Goal: Navigation & Orientation: Find specific page/section

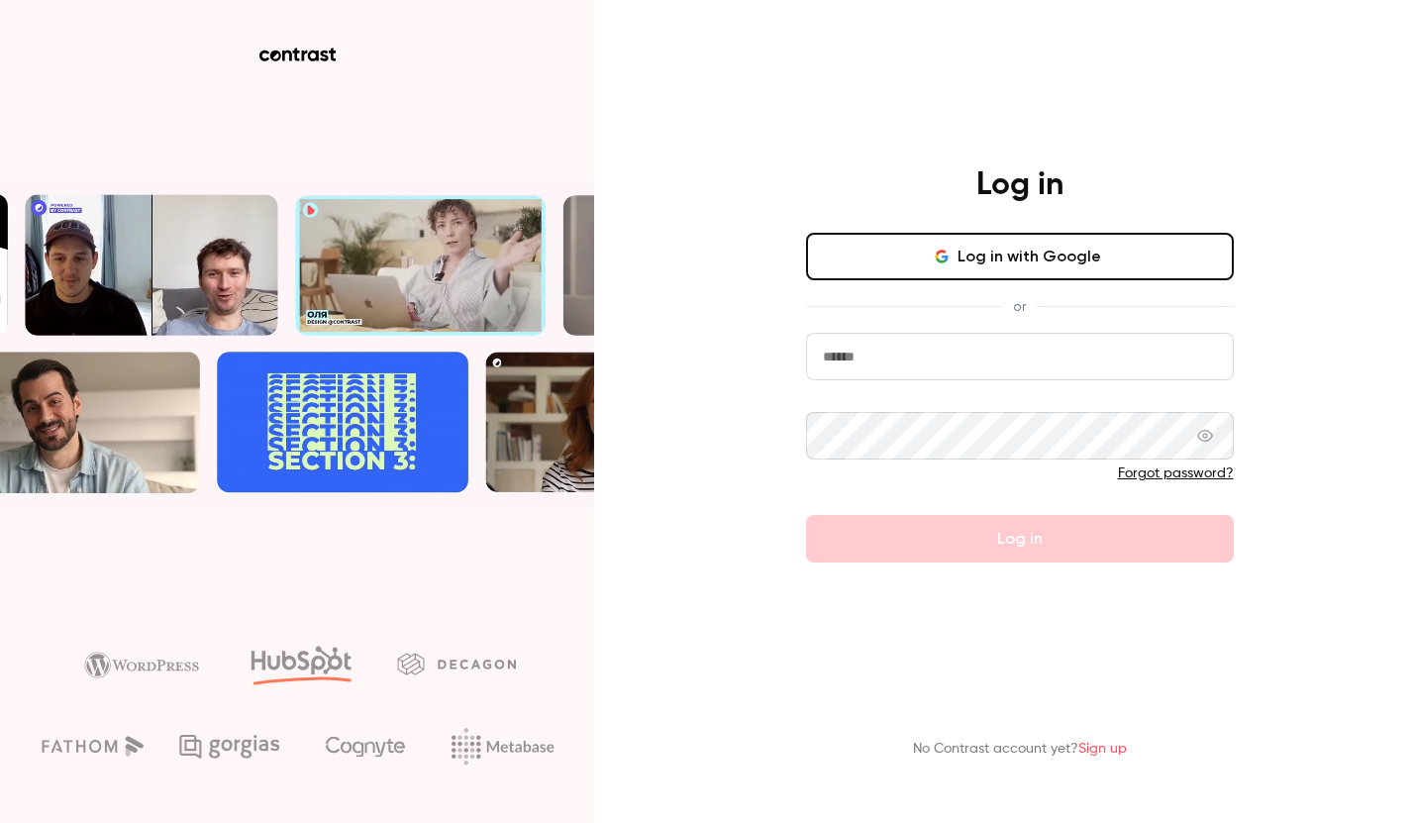
click at [921, 236] on button "Log in with Google" at bounding box center [1020, 257] width 428 height 48
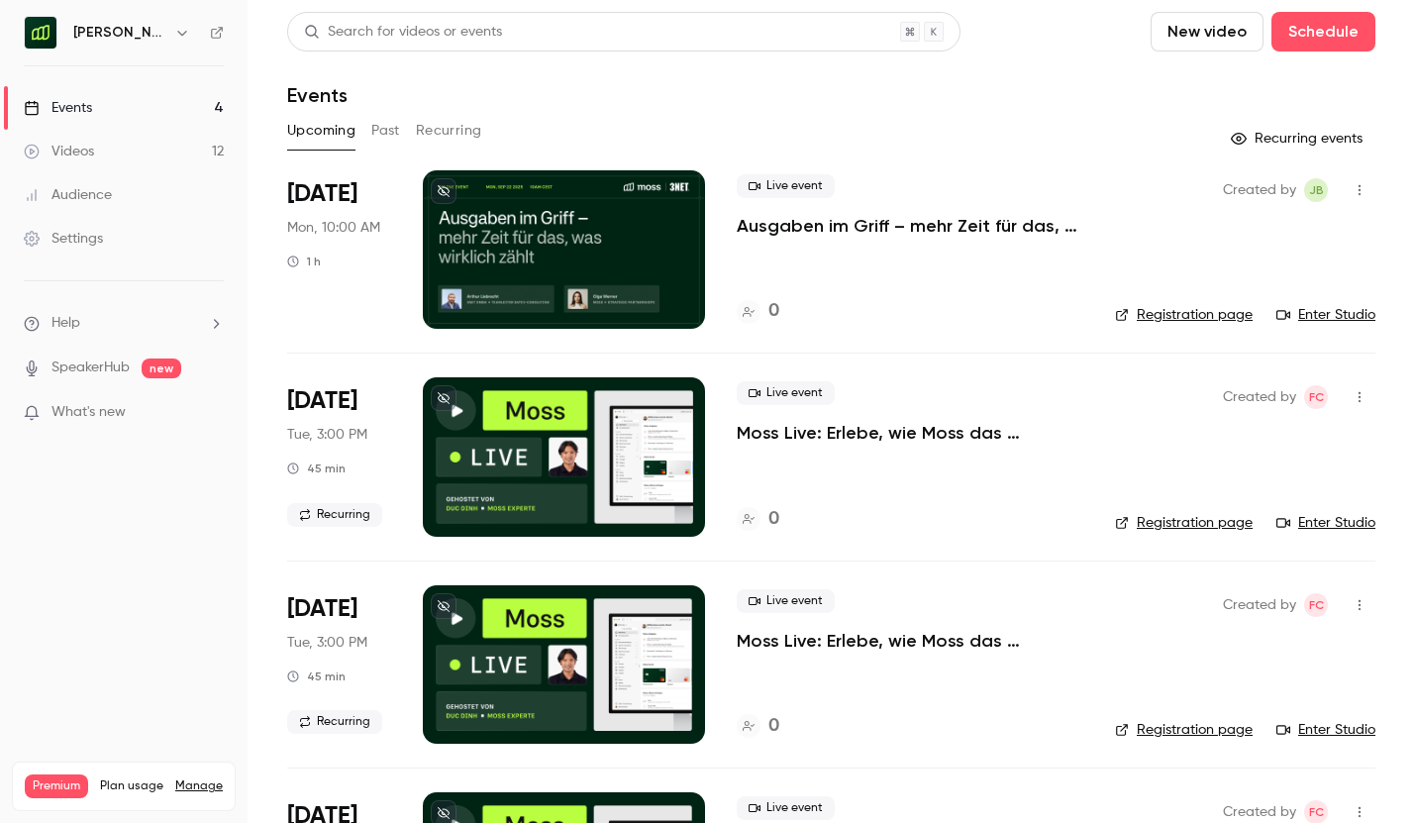
scroll to position [163, 0]
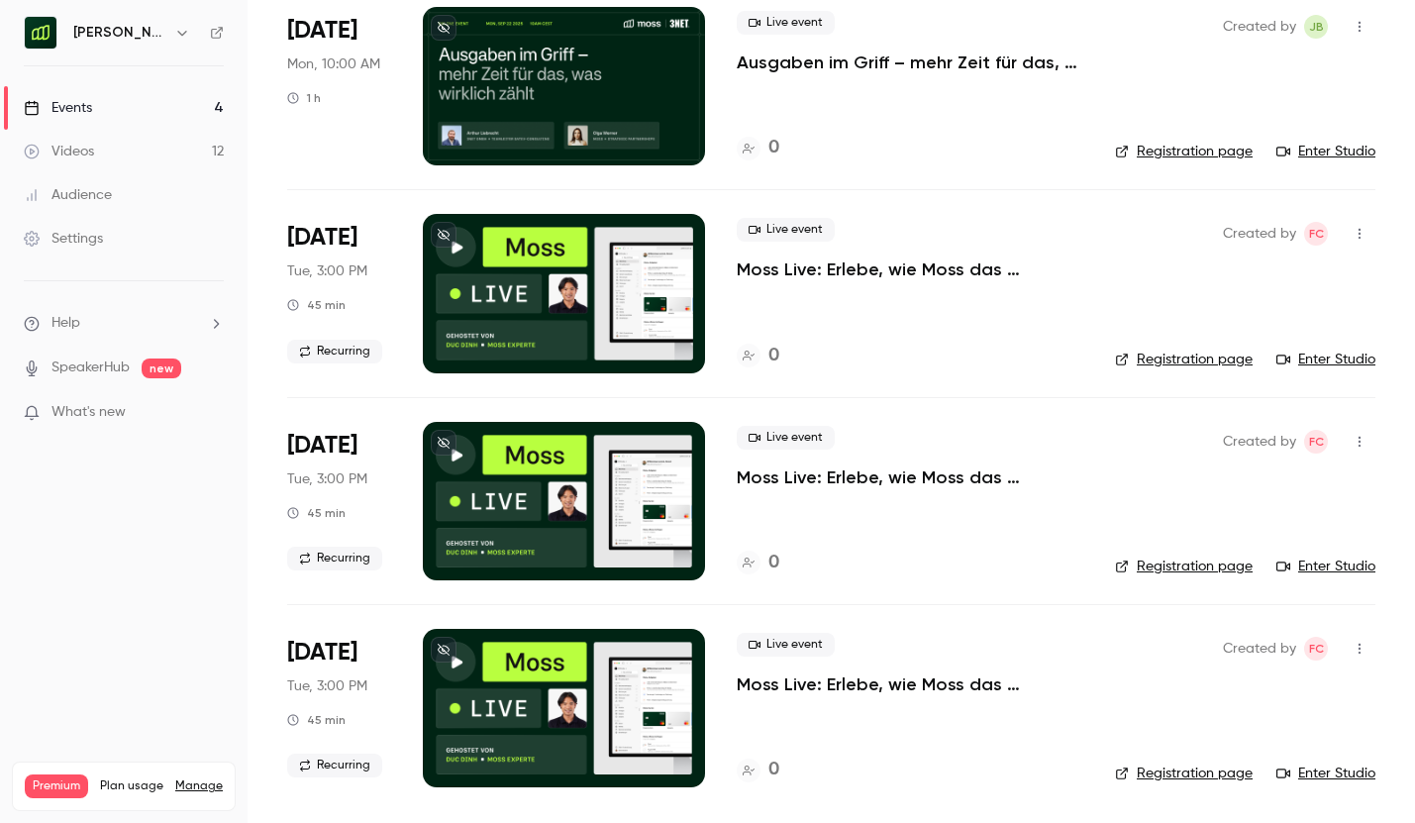
click at [155, 14] on nav "[PERSON_NAME] [GEOGRAPHIC_DATA] Events 4 Videos 12 Audience Settings Help Speak…" at bounding box center [124, 411] width 248 height 823
click at [165, 38] on h6 "[PERSON_NAME] [GEOGRAPHIC_DATA]" at bounding box center [119, 33] width 93 height 20
click at [183, 33] on icon "button" at bounding box center [181, 33] width 9 height 5
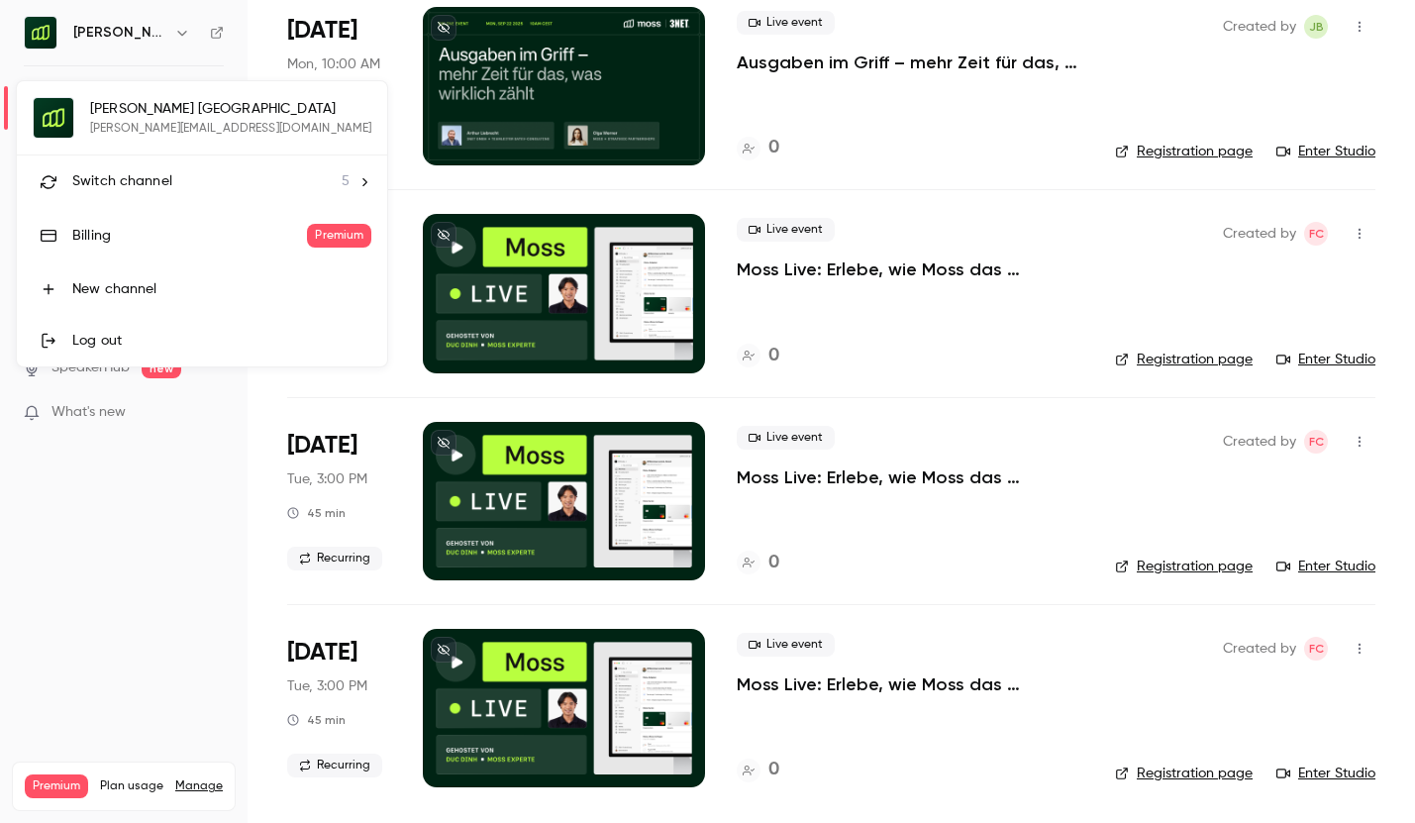
click at [152, 186] on span "Switch channel" at bounding box center [122, 181] width 100 height 21
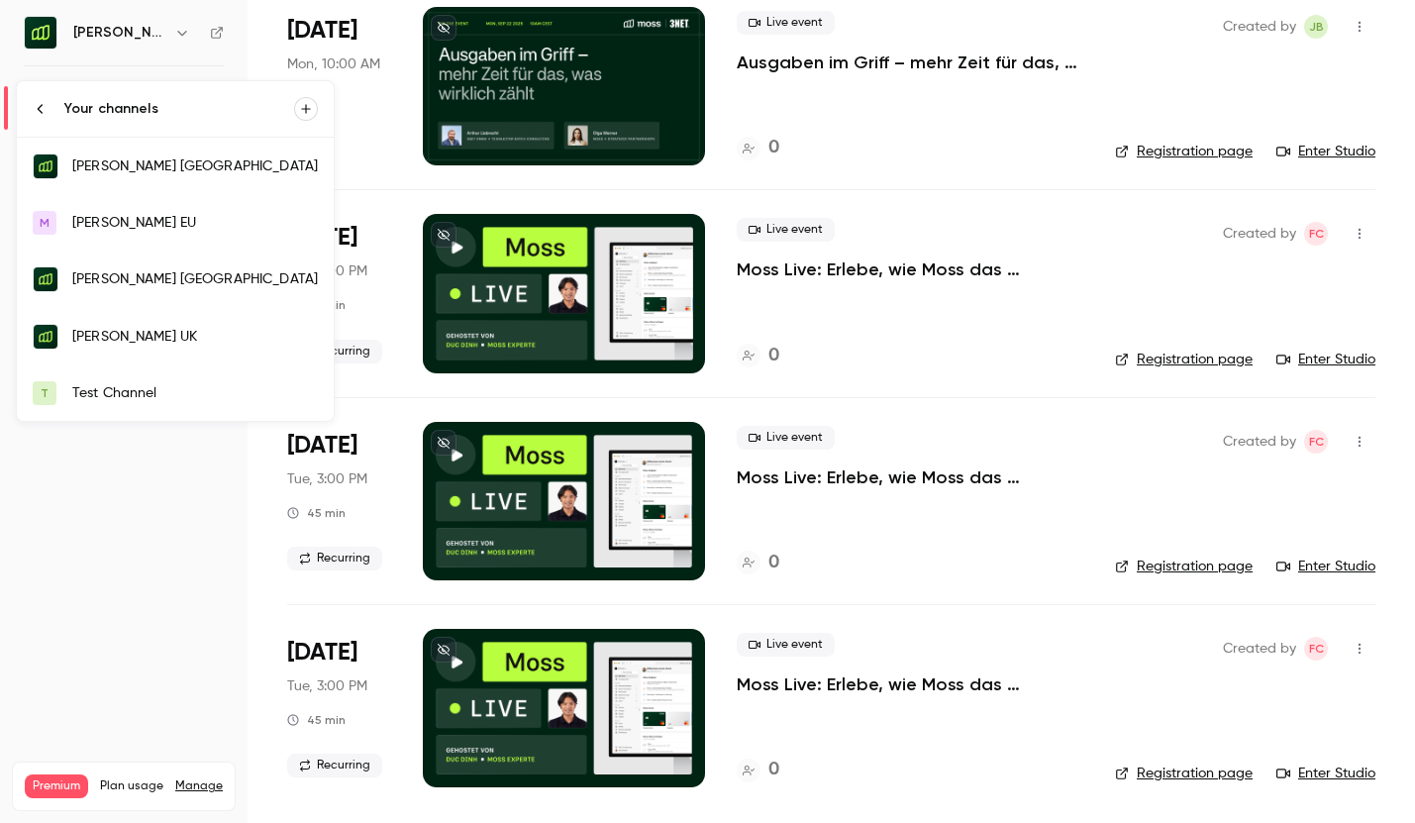
click at [101, 319] on link "[PERSON_NAME] UK" at bounding box center [175, 336] width 317 height 57
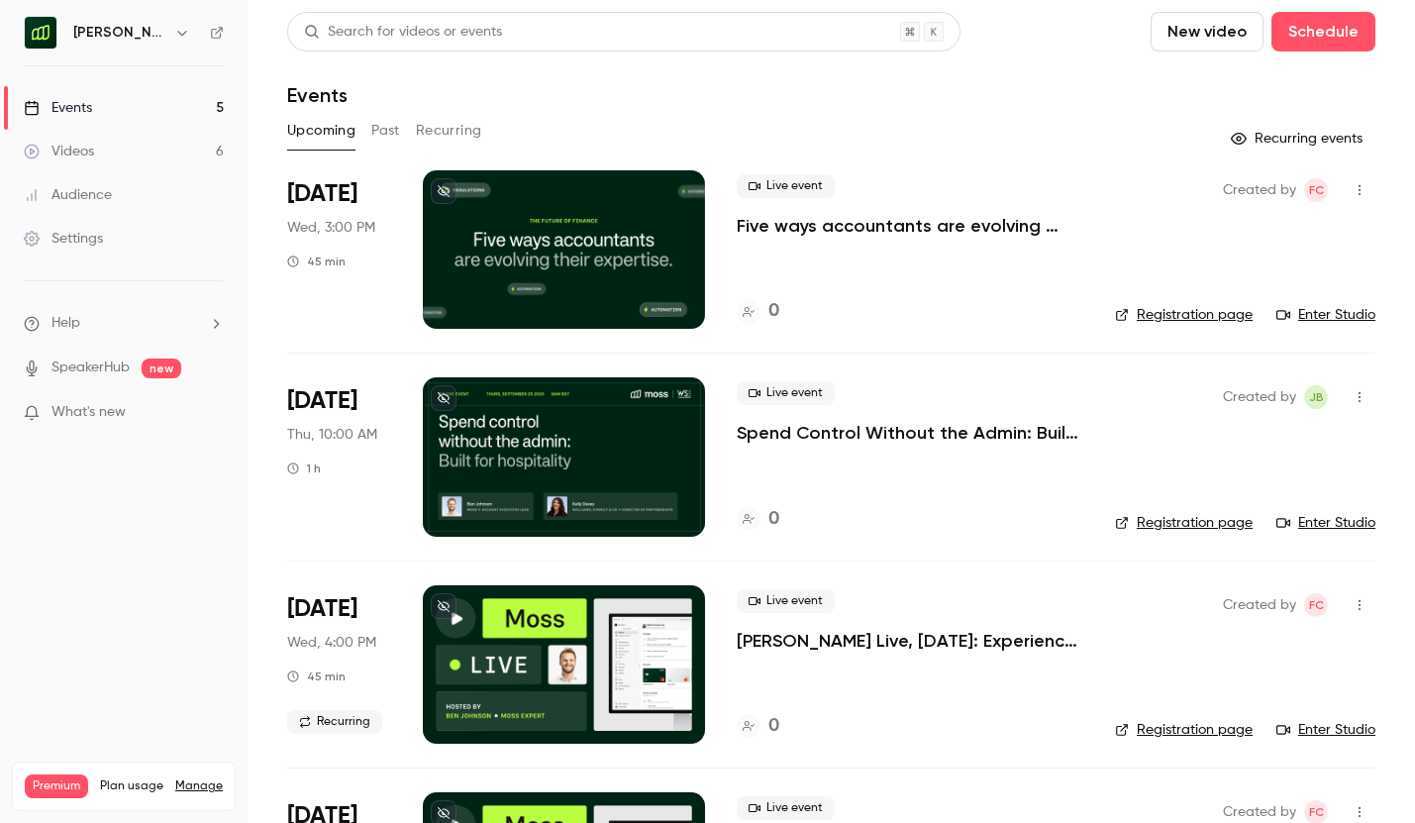
click at [838, 439] on p "Spend Control Without the Admin: Built for Hospitality" at bounding box center [910, 433] width 347 height 24
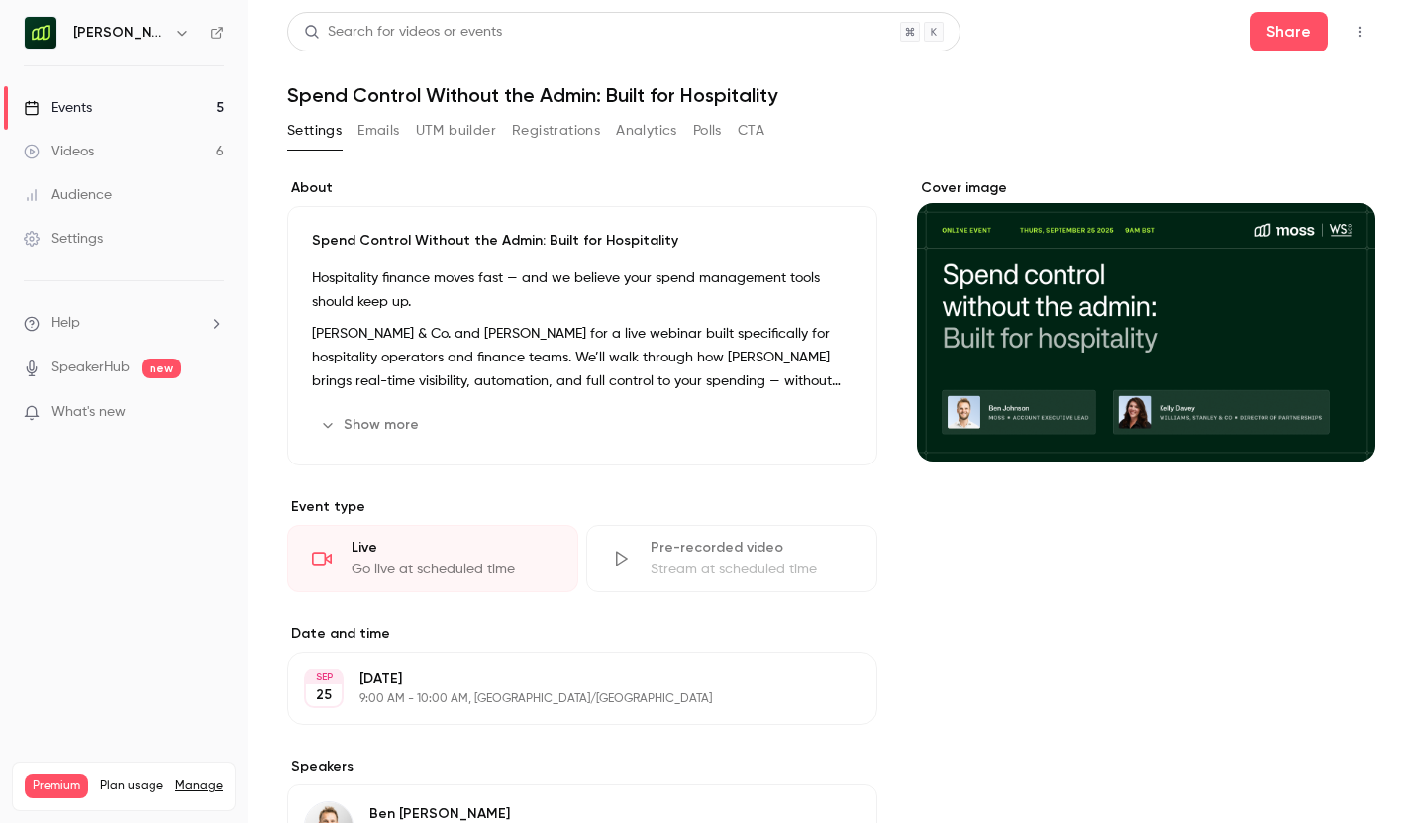
click at [465, 125] on button "UTM builder" at bounding box center [456, 131] width 80 height 32
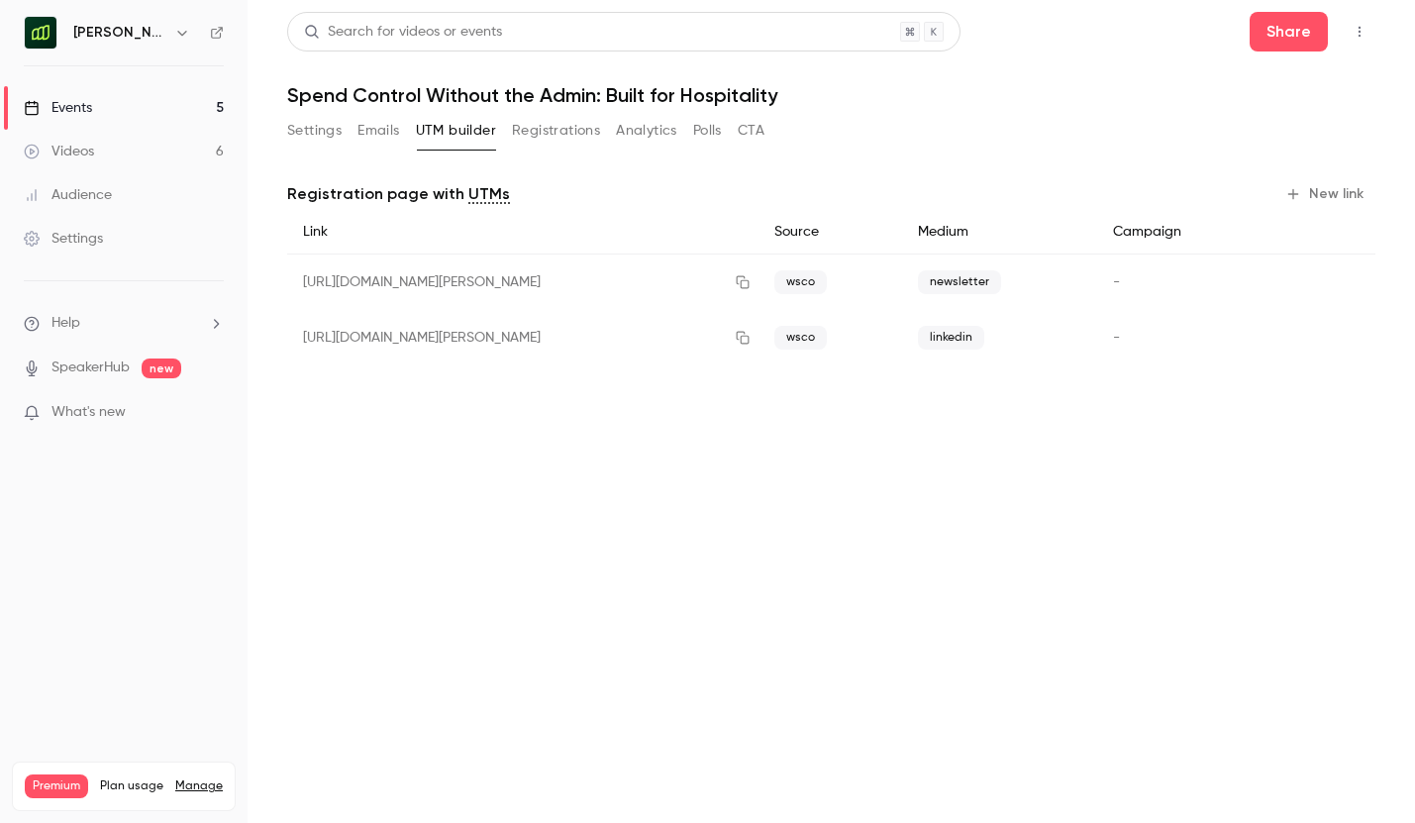
click at [382, 124] on button "Emails" at bounding box center [378, 131] width 42 height 32
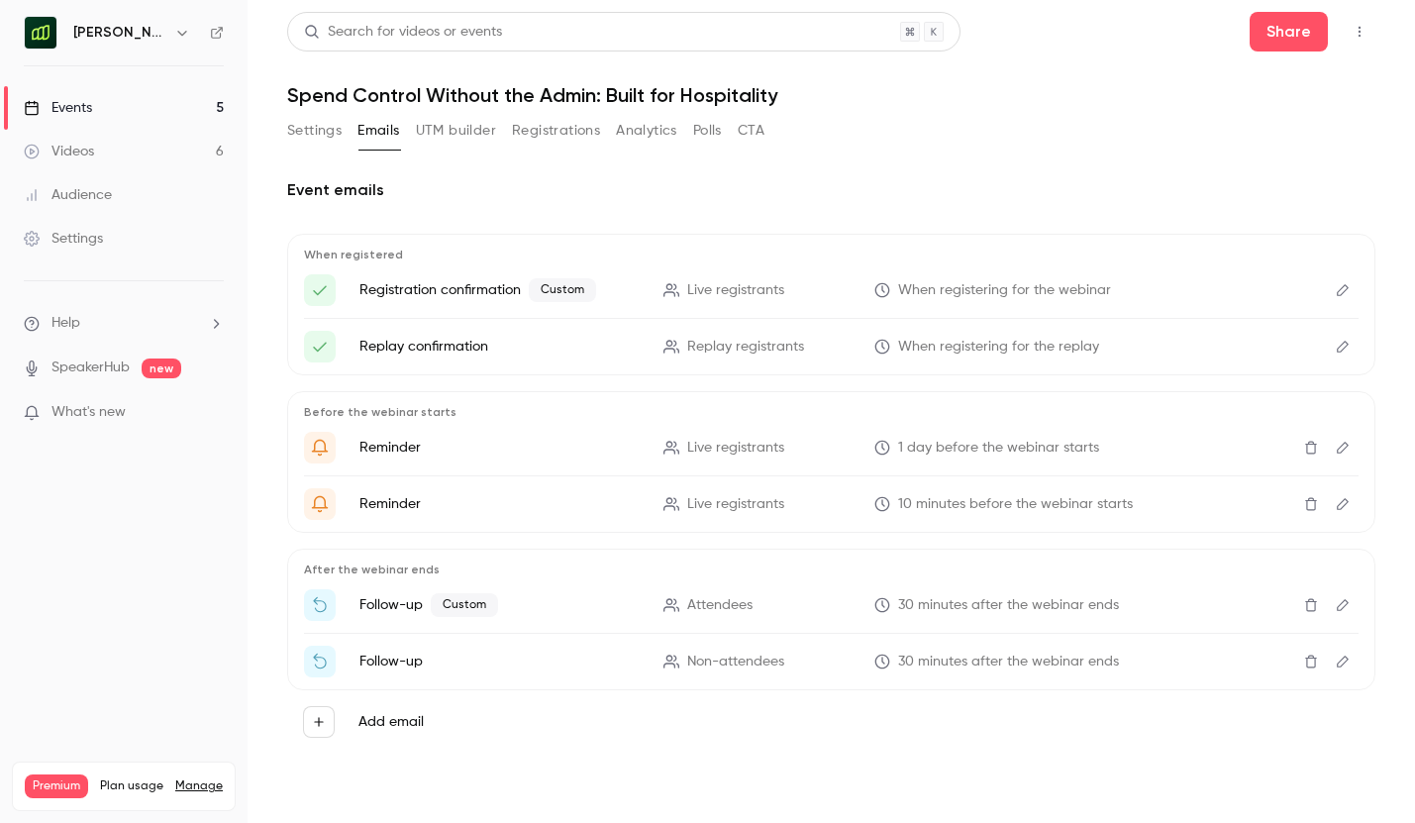
click at [170, 28] on button "button" at bounding box center [182, 33] width 24 height 24
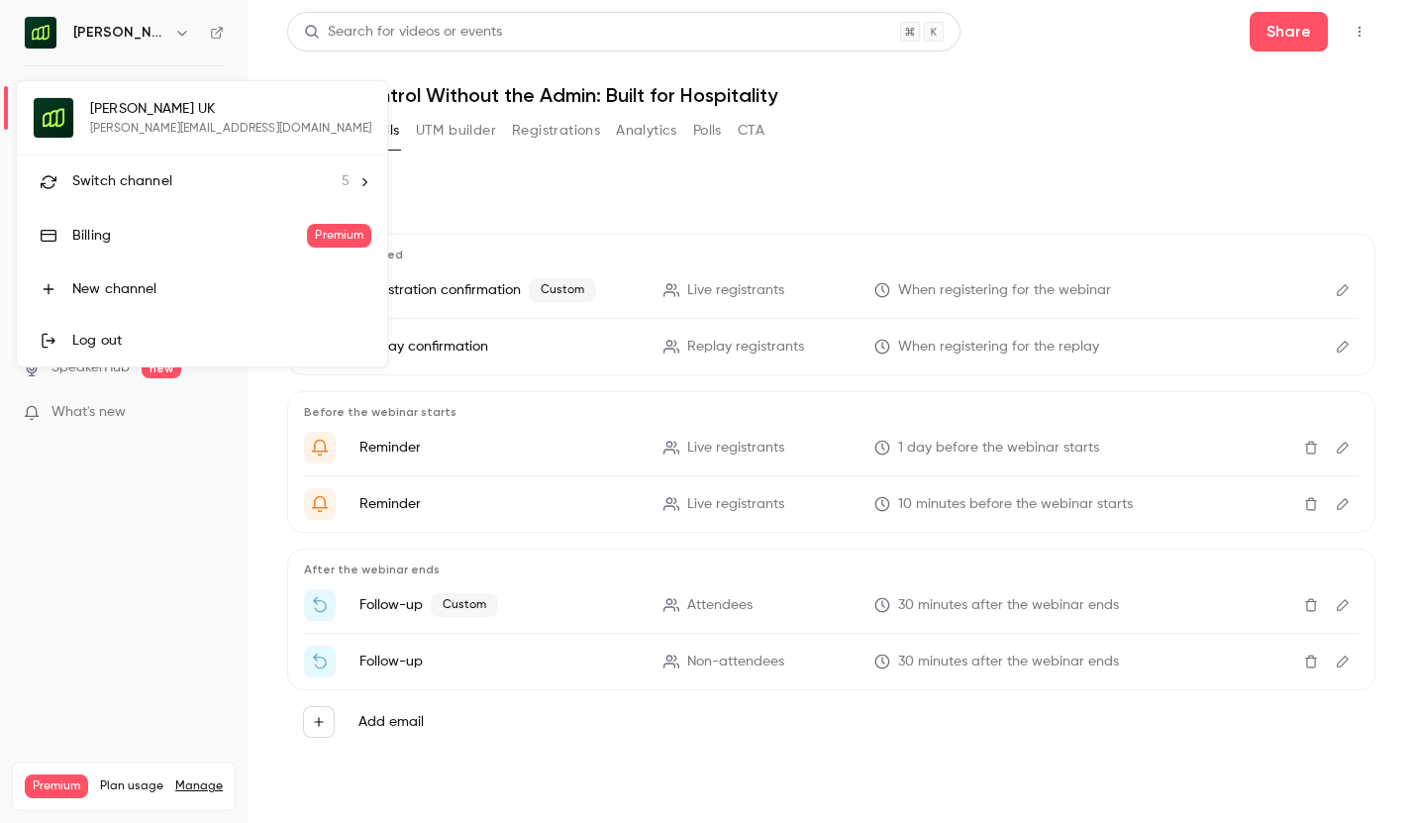
click at [111, 181] on span "Switch channel" at bounding box center [122, 181] width 100 height 21
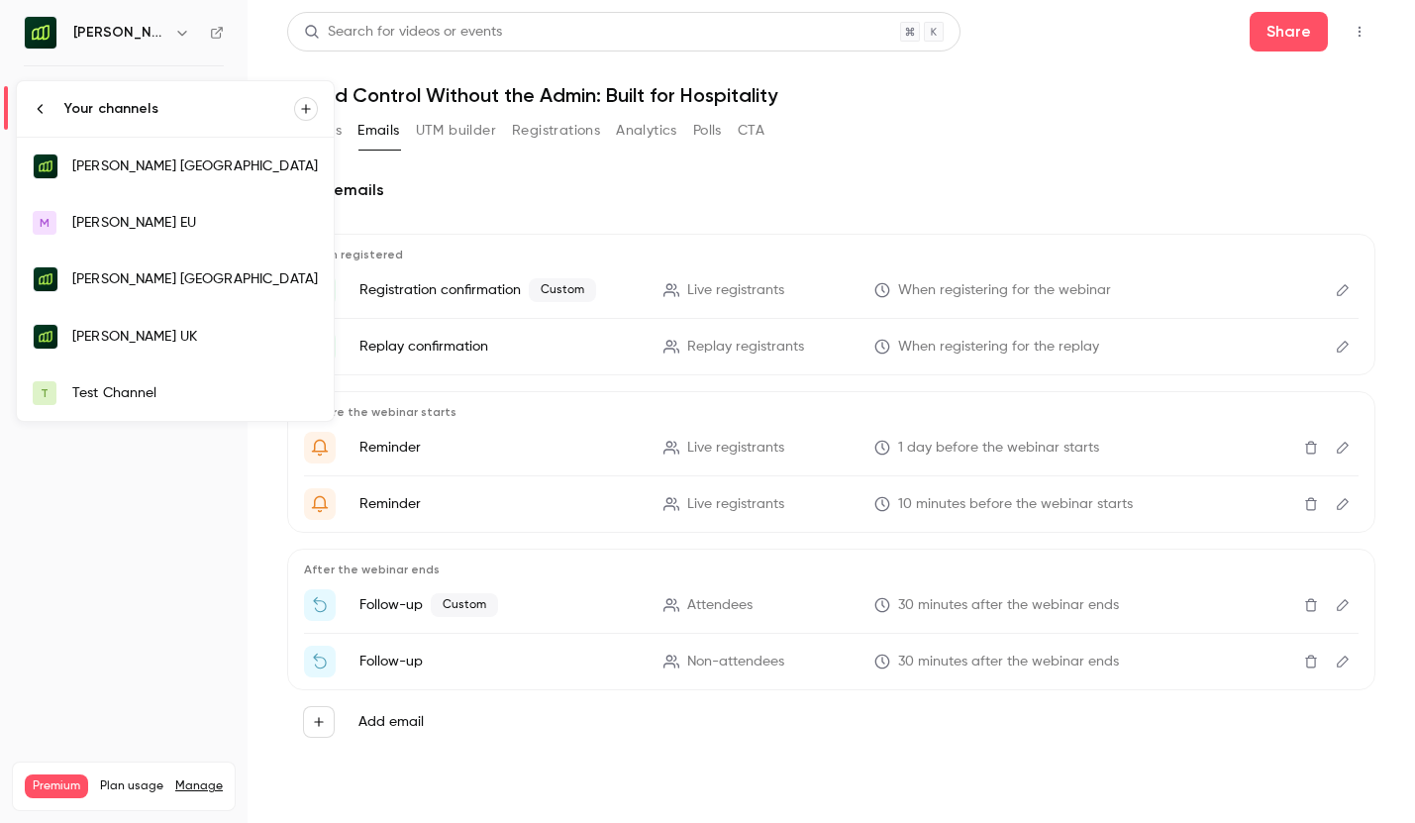
click at [115, 178] on link "Moss Deutschland" at bounding box center [175, 166] width 317 height 57
